Goal: Transaction & Acquisition: Download file/media

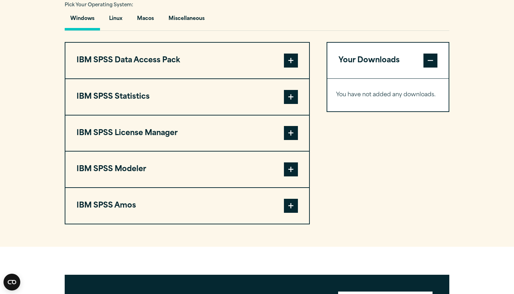
scroll to position [510, 0]
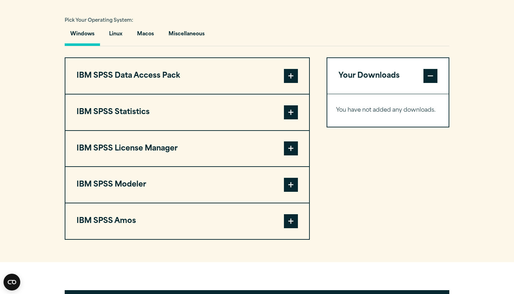
click at [290, 83] on span at bounding box center [291, 76] width 14 height 14
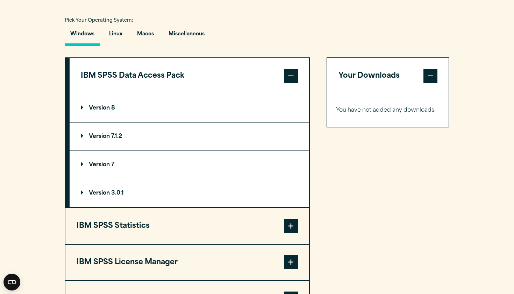
click at [290, 83] on span at bounding box center [291, 76] width 14 height 14
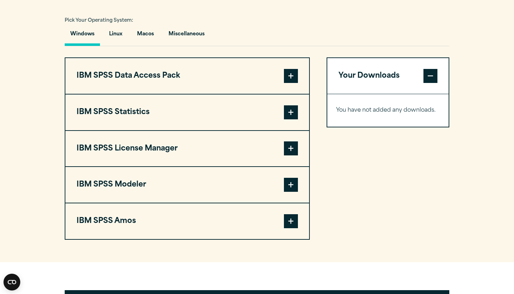
click at [290, 115] on span at bounding box center [291, 112] width 14 height 14
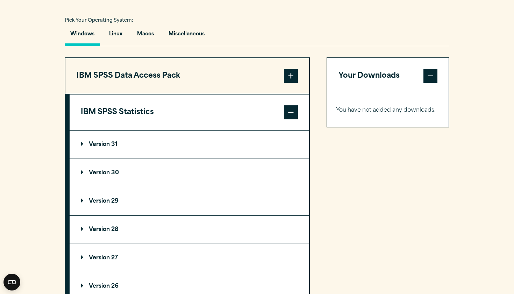
click at [273, 139] on summary "Version 31" at bounding box center [190, 145] width 240 height 28
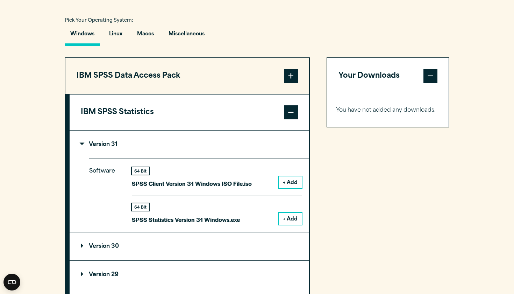
click at [273, 143] on summary "Version 31" at bounding box center [190, 145] width 240 height 28
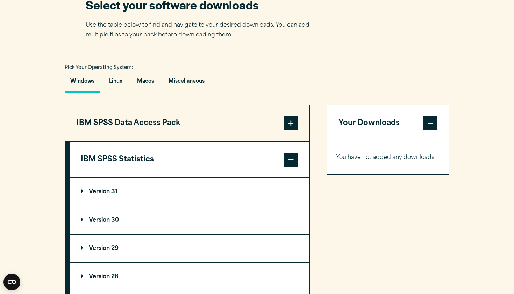
scroll to position [442, 0]
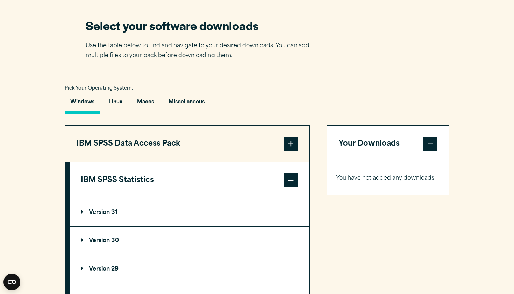
click at [271, 175] on button "IBM SPSS Statistics" at bounding box center [190, 180] width 240 height 36
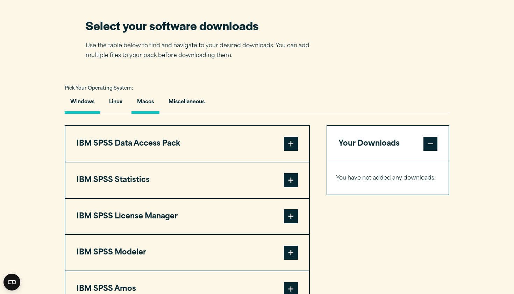
click at [158, 110] on button "Macos" at bounding box center [146, 104] width 28 height 20
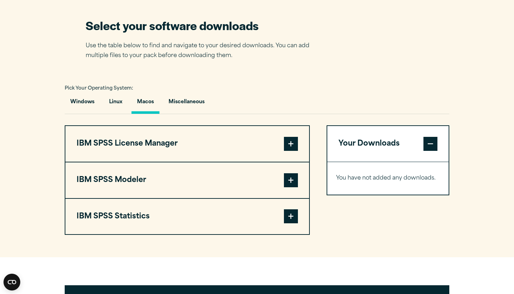
click at [159, 161] on button "IBM SPSS License Manager" at bounding box center [187, 144] width 244 height 36
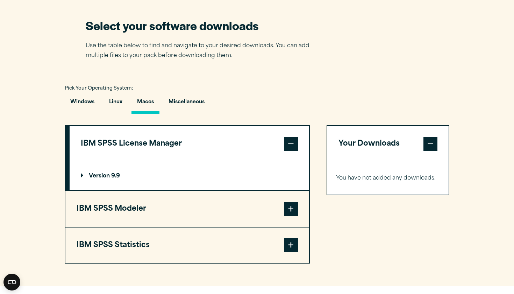
click at [159, 156] on button "IBM SPSS License Manager" at bounding box center [190, 144] width 240 height 36
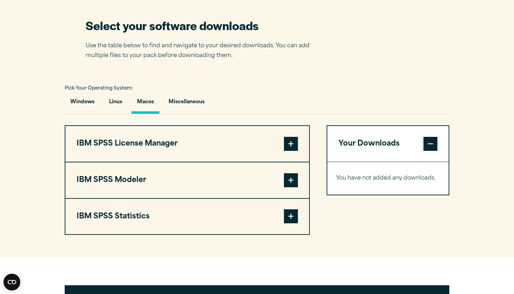
click at [161, 173] on button "IBM SPSS Modeler" at bounding box center [187, 180] width 244 height 36
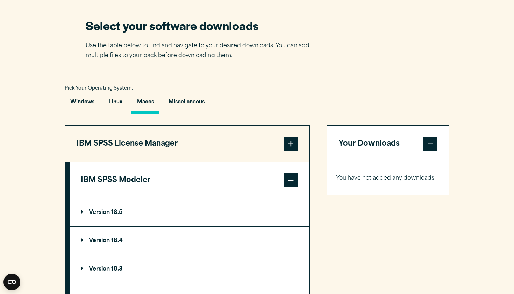
click at [161, 173] on button "IBM SPSS Modeler" at bounding box center [190, 180] width 240 height 36
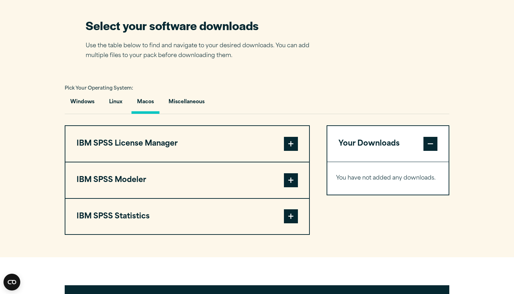
click at [162, 215] on button "IBM SPSS Statistics" at bounding box center [187, 217] width 244 height 36
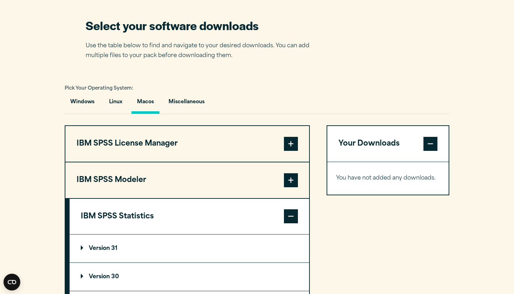
click at [164, 256] on summary "Version 31" at bounding box center [190, 248] width 240 height 28
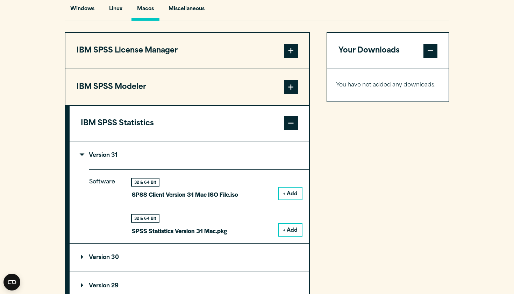
scroll to position [538, 0]
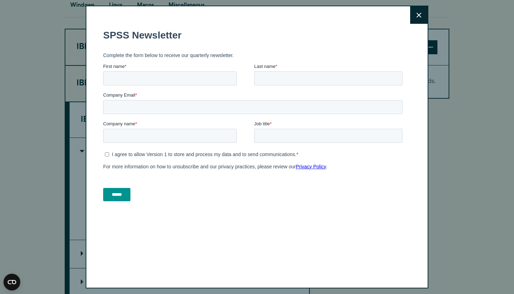
click at [414, 15] on button "Close" at bounding box center [419, 14] width 17 height 17
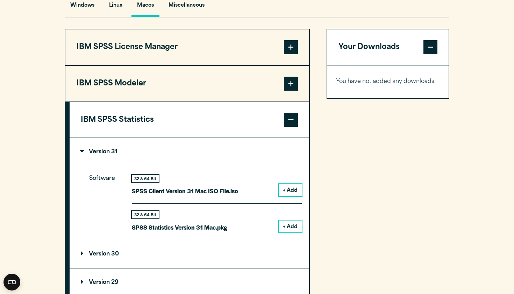
click at [294, 189] on button "+ Add" at bounding box center [290, 190] width 23 height 12
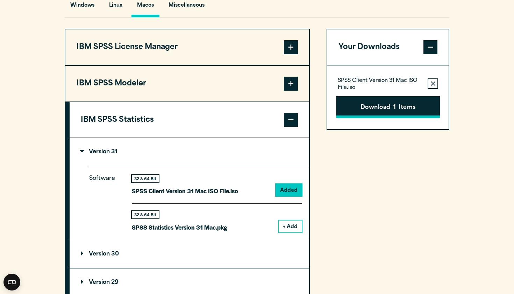
click at [357, 109] on button "Download 1 Items" at bounding box center [388, 107] width 104 height 22
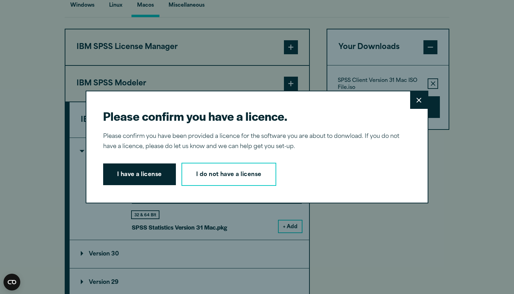
click at [417, 103] on icon at bounding box center [419, 100] width 5 height 5
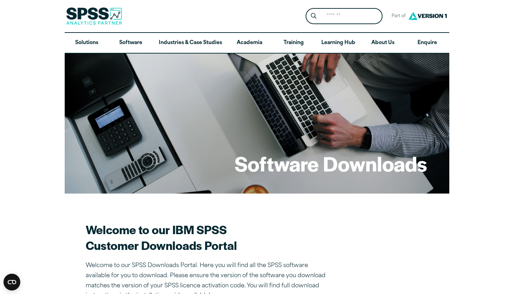
scroll to position [0, 0]
